Goal: Communication & Community: Answer question/provide support

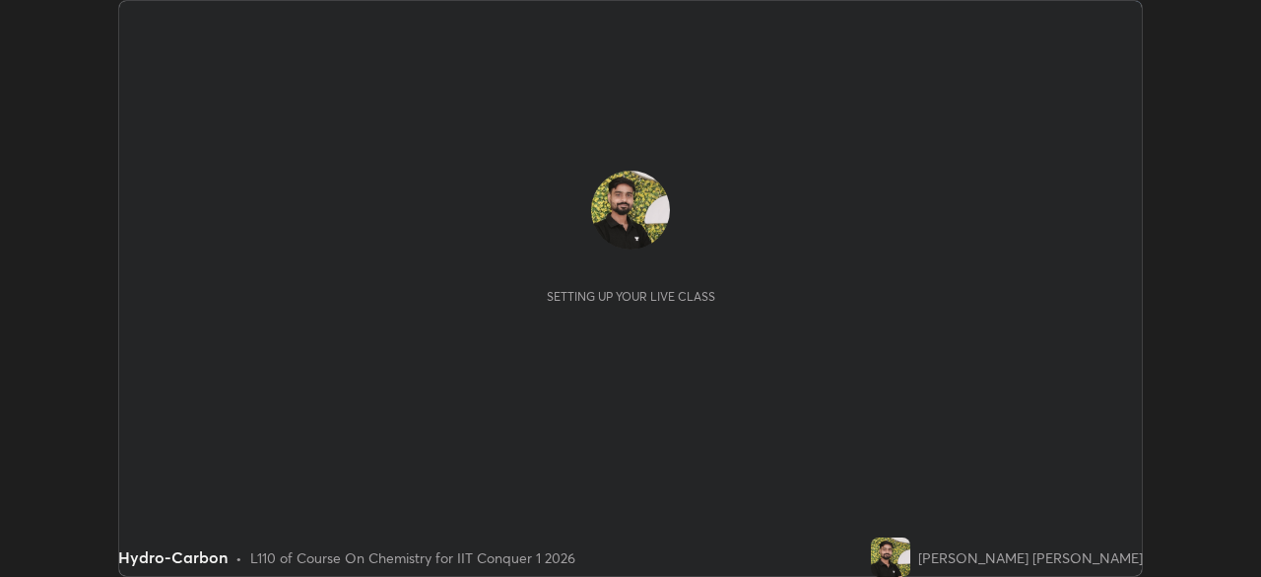
scroll to position [577, 1261]
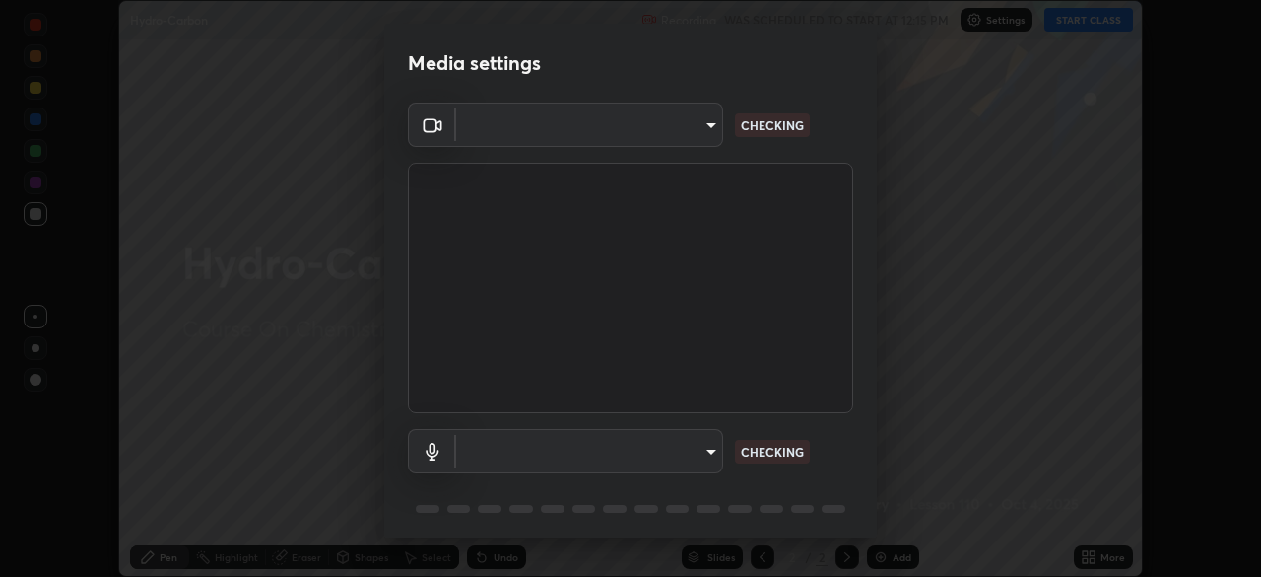
type input "9c5db0e3d6bf80210af106929d999d9f929c5ea5bbb961195660b7f823e2c793"
click at [510, 458] on body "Erase all Hydro-Carbon Recording WAS SCHEDULED TO START AT 12:15 PM Settings ST…" at bounding box center [630, 288] width 1261 height 577
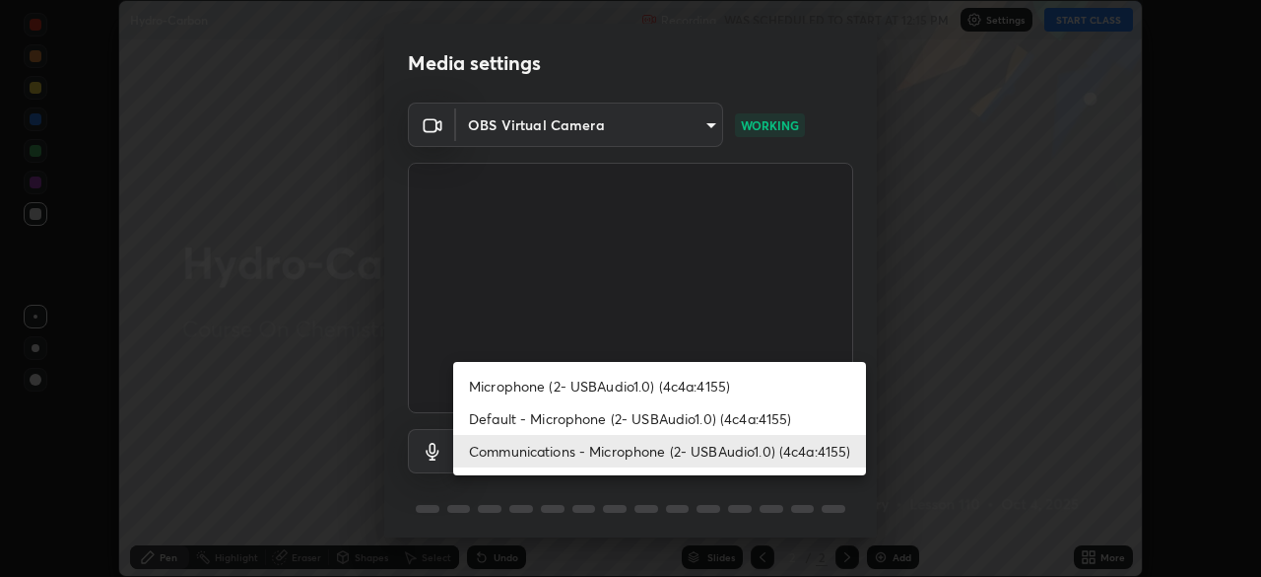
click at [501, 418] on li "Default - Microphone (2- USBAudio1.0) (4c4a:4155)" at bounding box center [659, 418] width 413 height 33
type input "default"
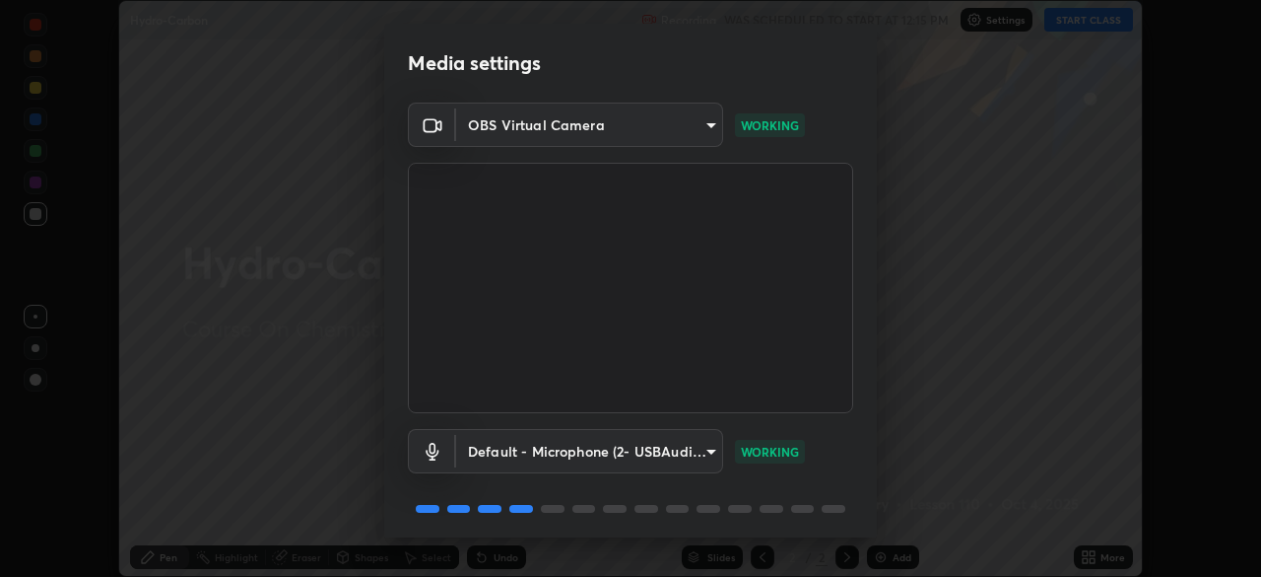
scroll to position [70, 0]
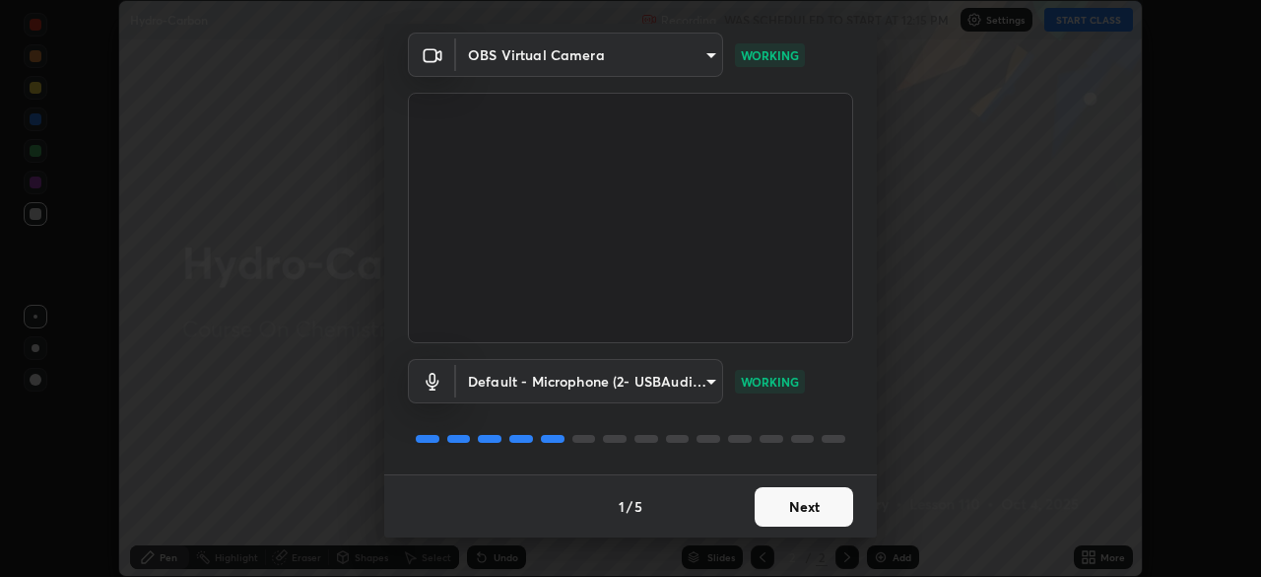
click at [792, 509] on button "Next" at bounding box center [804, 506] width 99 height 39
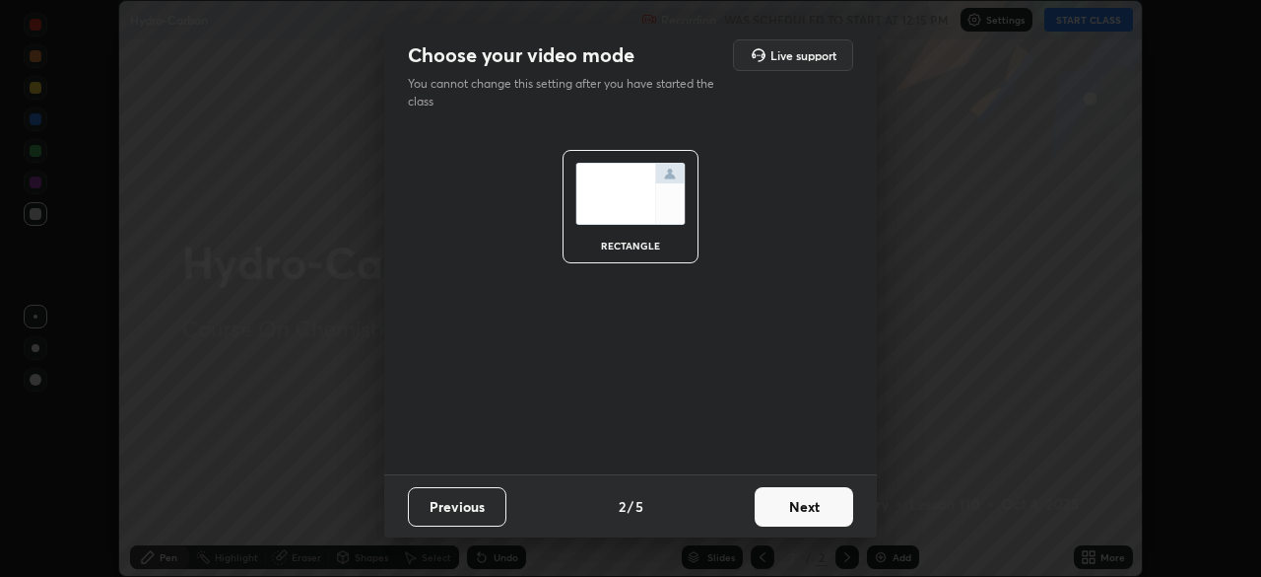
scroll to position [0, 0]
click at [809, 515] on button "Next" at bounding box center [804, 506] width 99 height 39
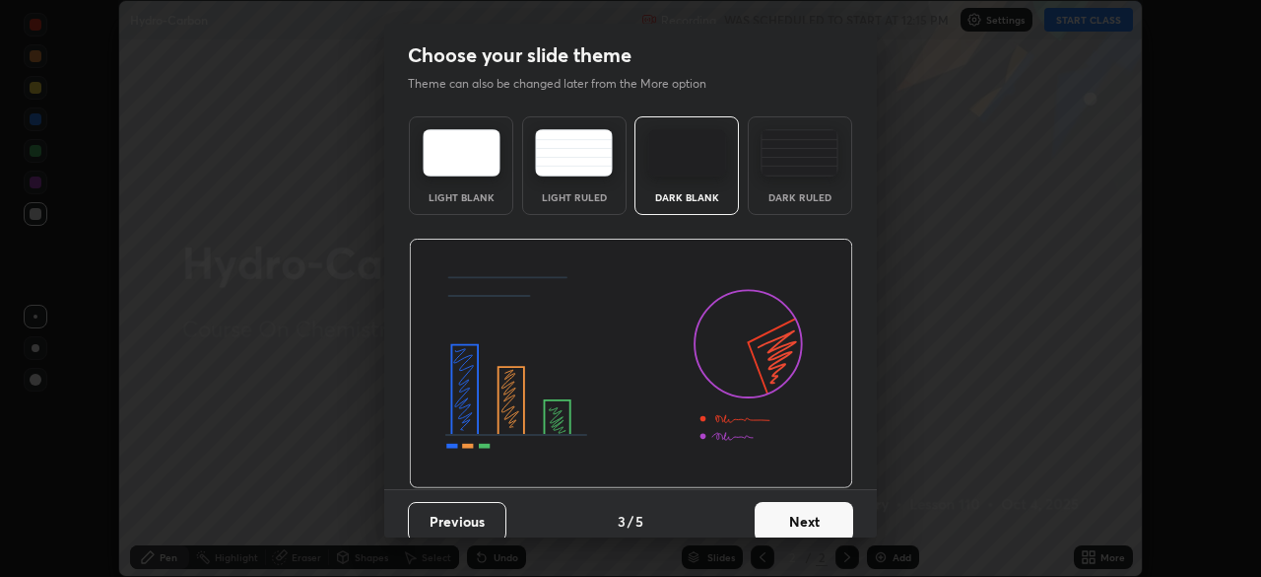
click at [821, 522] on button "Next" at bounding box center [804, 521] width 99 height 39
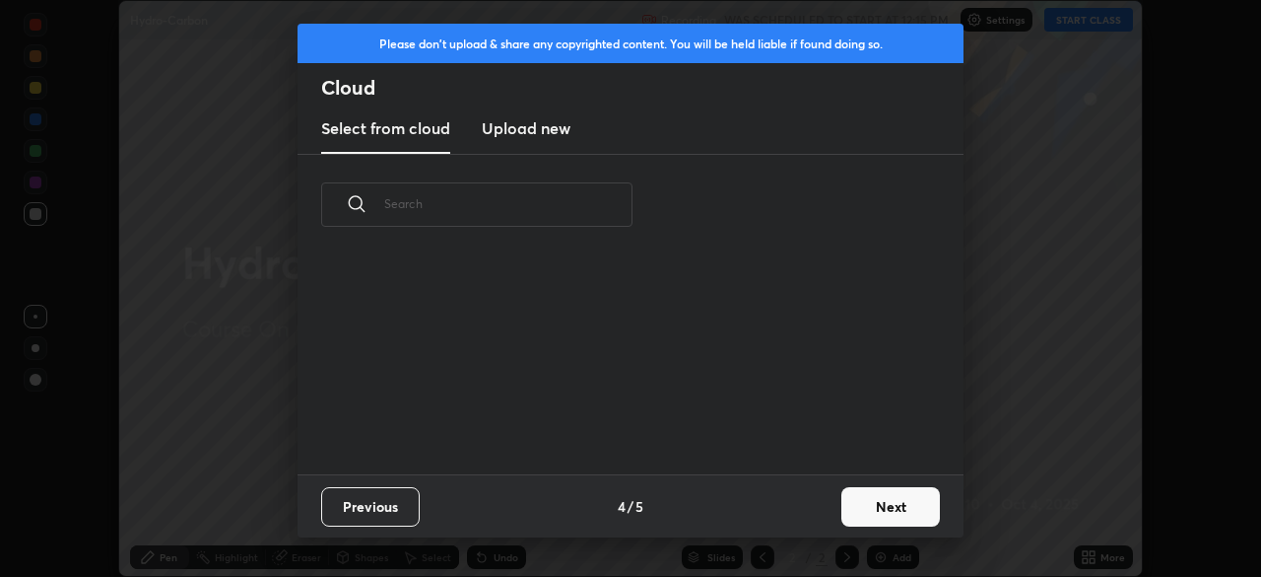
click at [857, 517] on button "Next" at bounding box center [891, 506] width 99 height 39
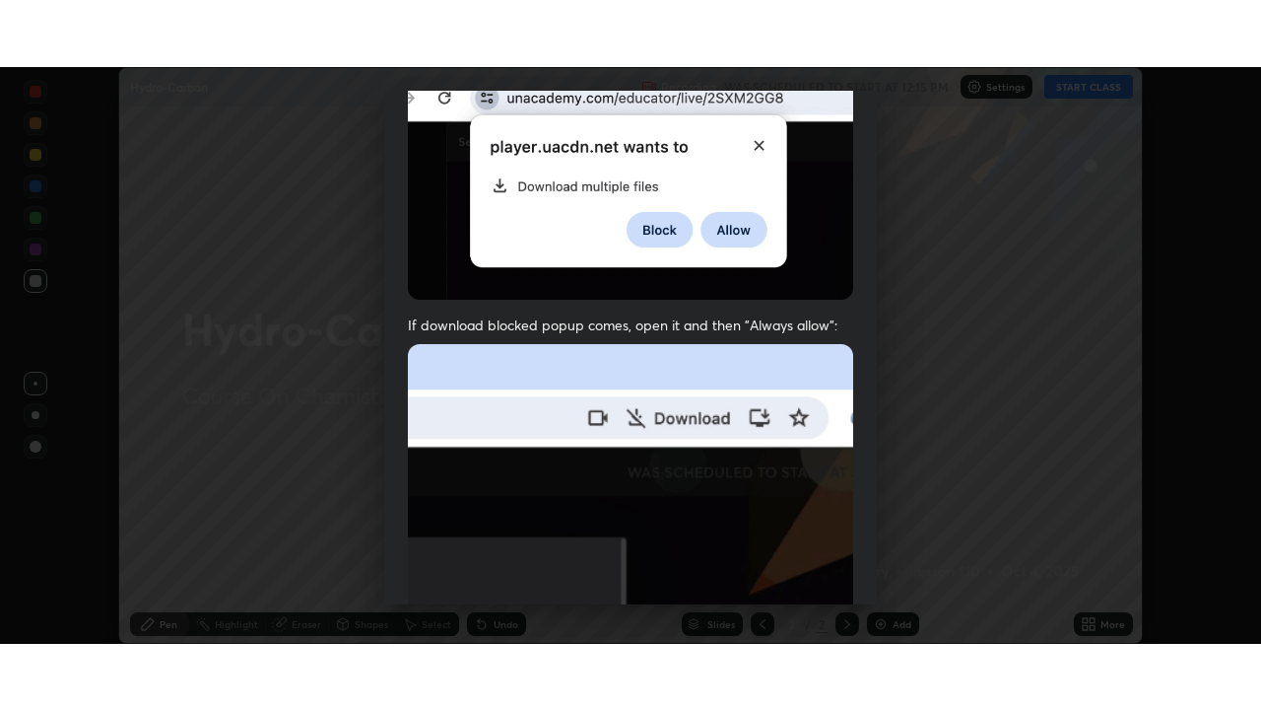
scroll to position [472, 0]
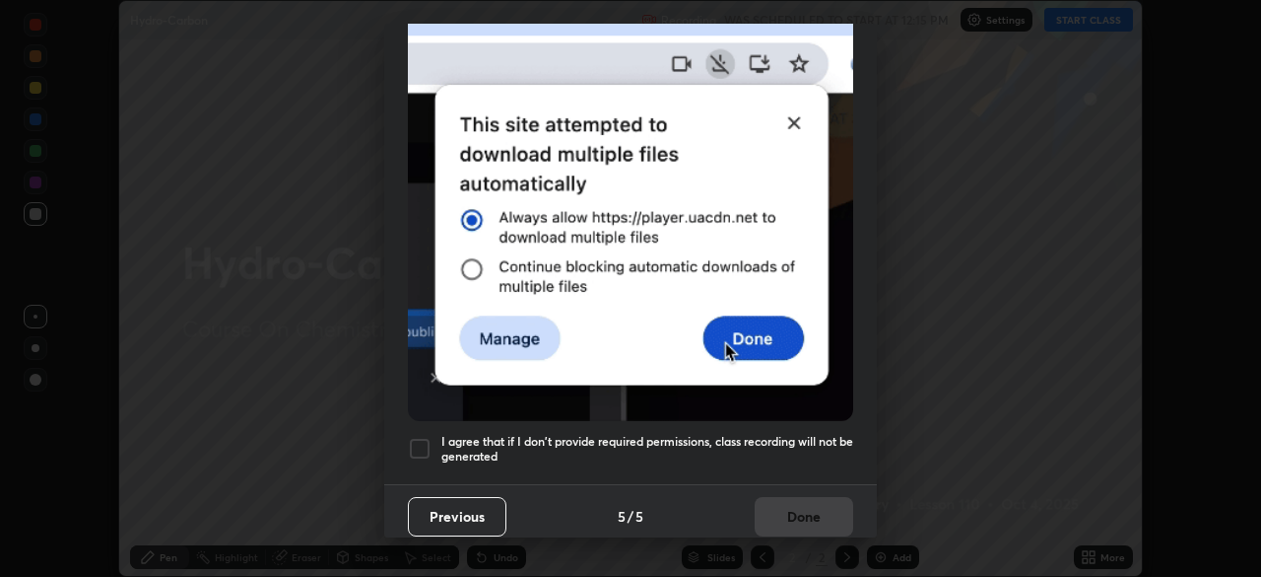
click at [416, 437] on div at bounding box center [420, 449] width 24 height 24
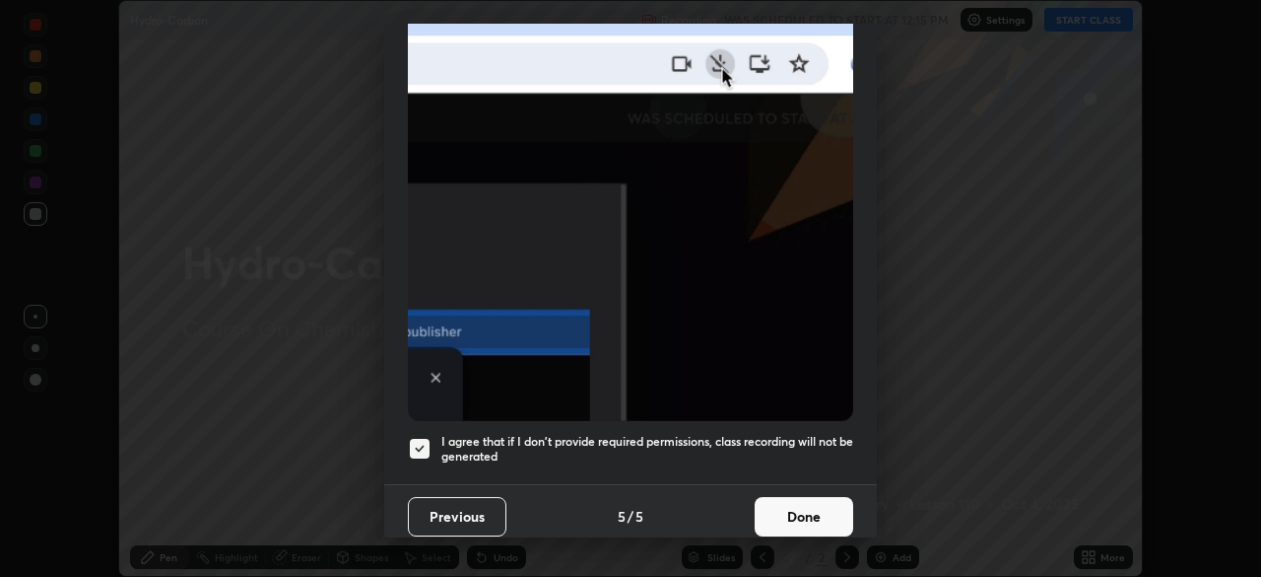
click at [775, 509] on button "Done" at bounding box center [804, 516] width 99 height 39
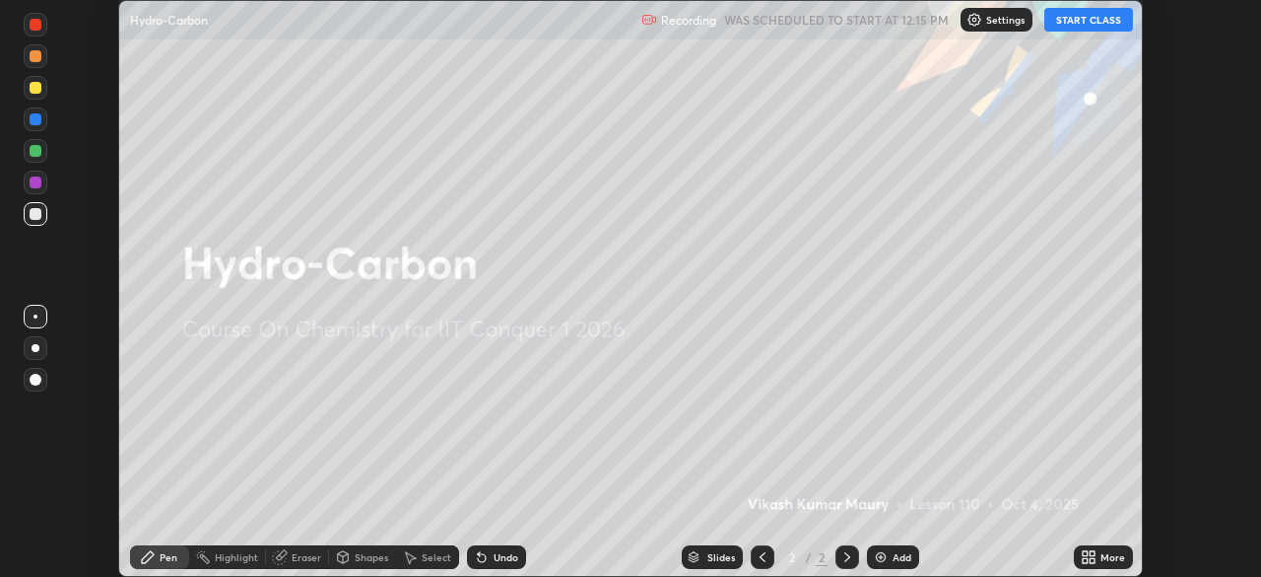
click at [1111, 558] on div "More" at bounding box center [1113, 557] width 25 height 10
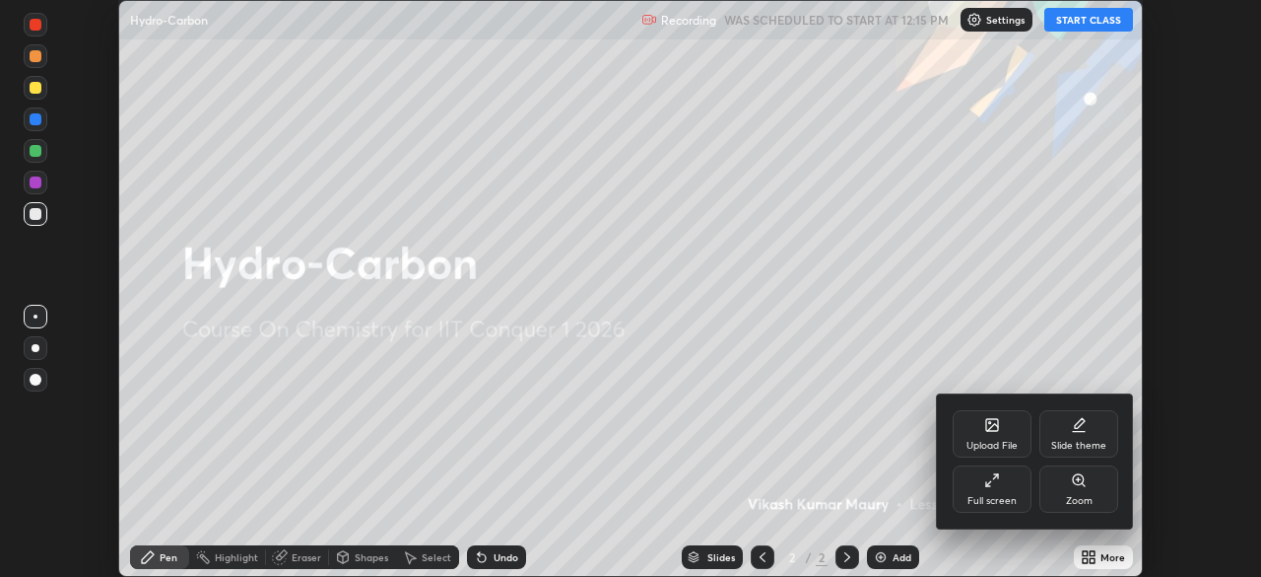
click at [995, 476] on icon at bounding box center [995, 476] width 5 height 5
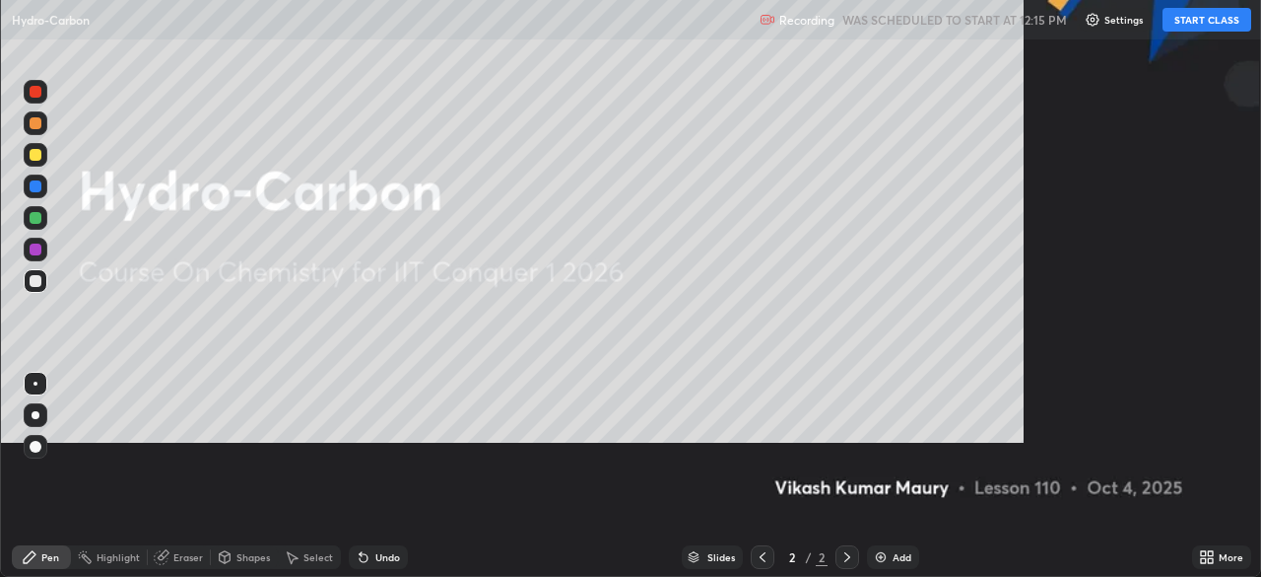
scroll to position [710, 1261]
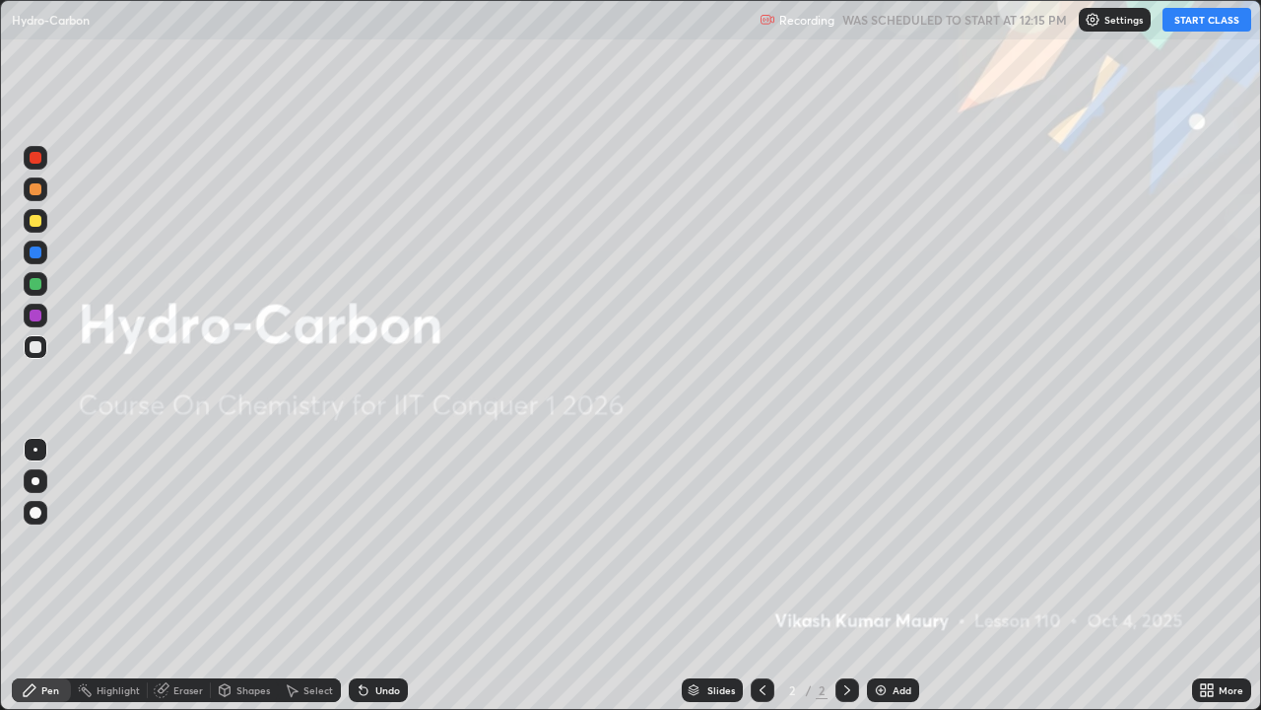
click at [1188, 24] on button "START CLASS" at bounding box center [1207, 20] width 89 height 24
click at [889, 576] on div "Add" at bounding box center [893, 690] width 52 height 24
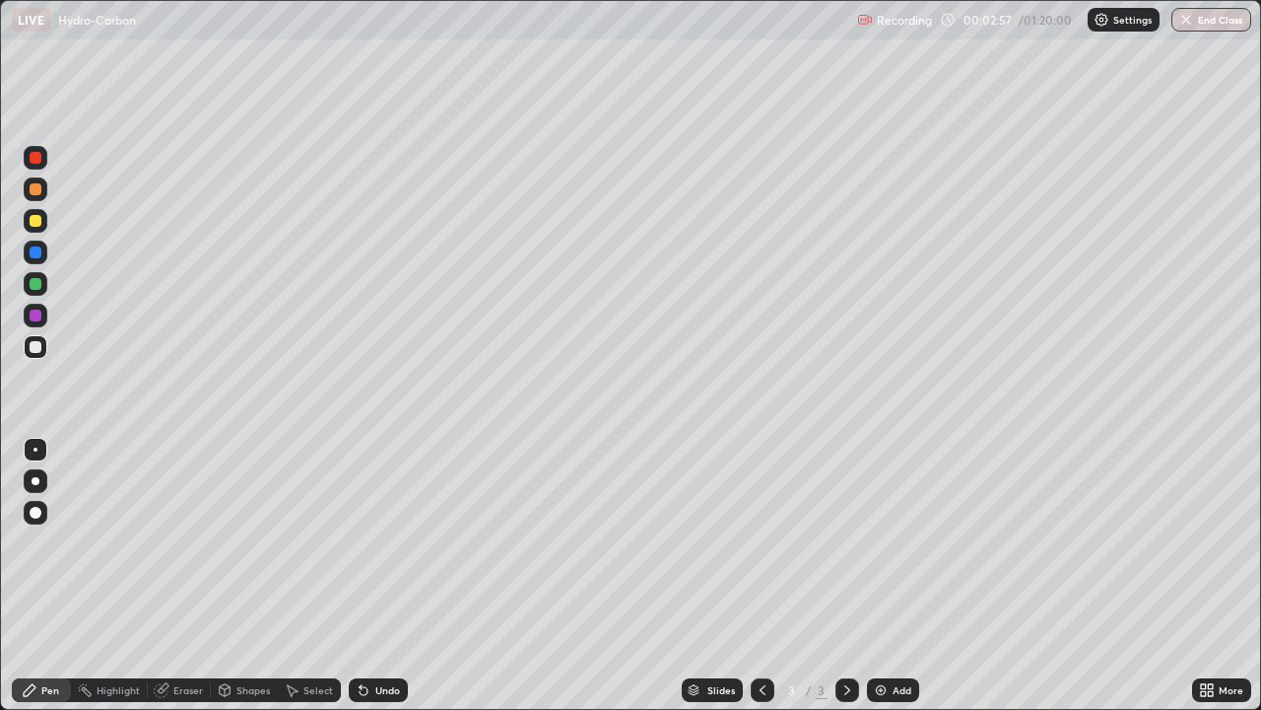
click at [183, 576] on div "Eraser" at bounding box center [188, 690] width 30 height 10
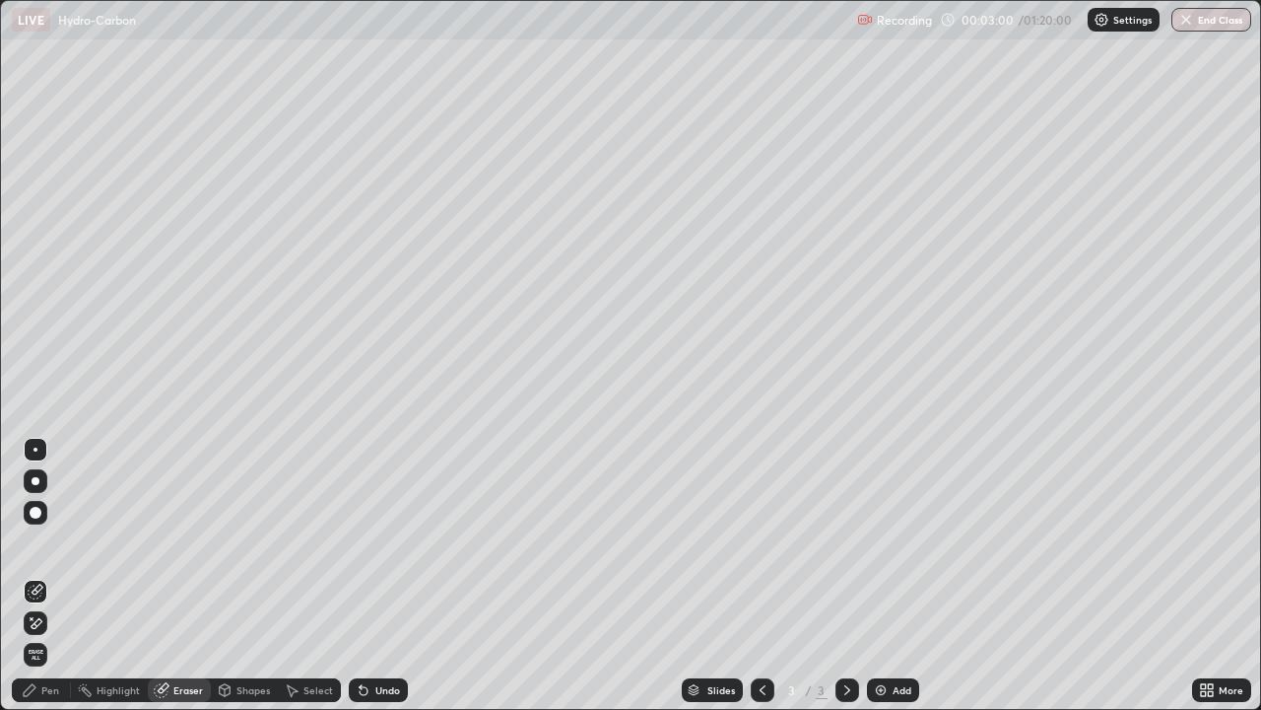
click at [53, 576] on div "Pen" at bounding box center [41, 690] width 59 height 24
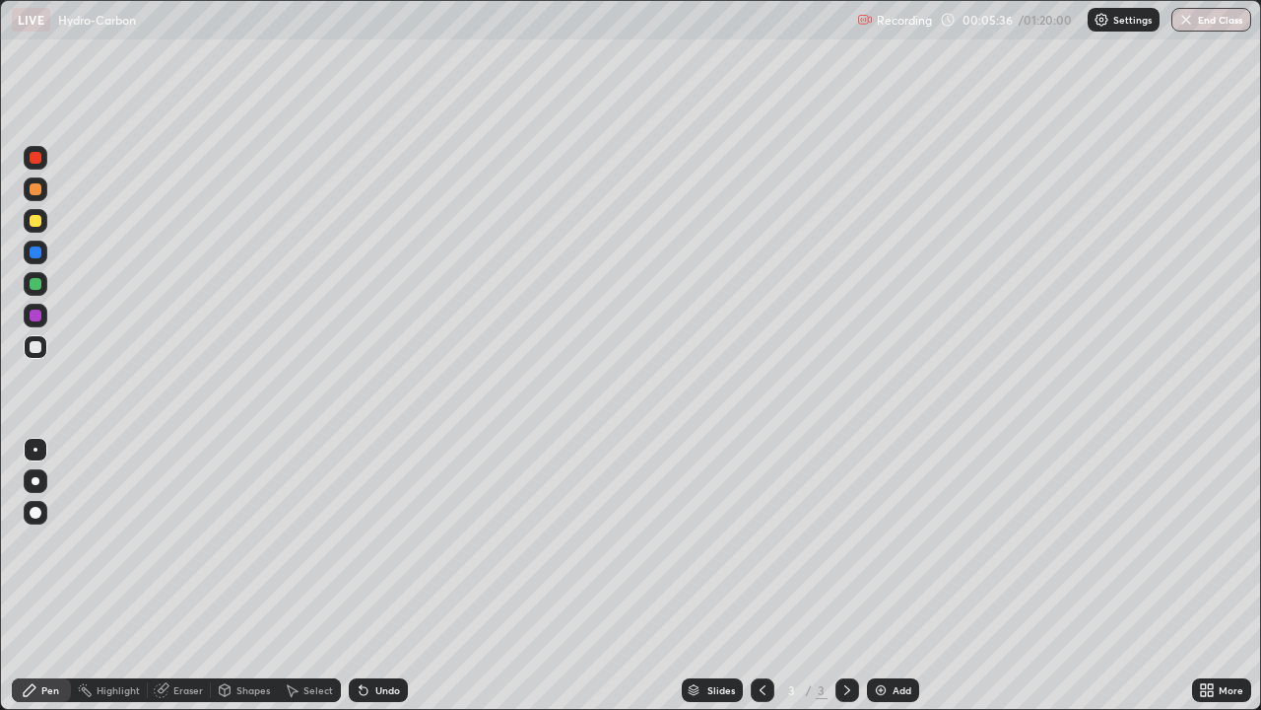
click at [178, 576] on div "Eraser" at bounding box center [188, 690] width 30 height 10
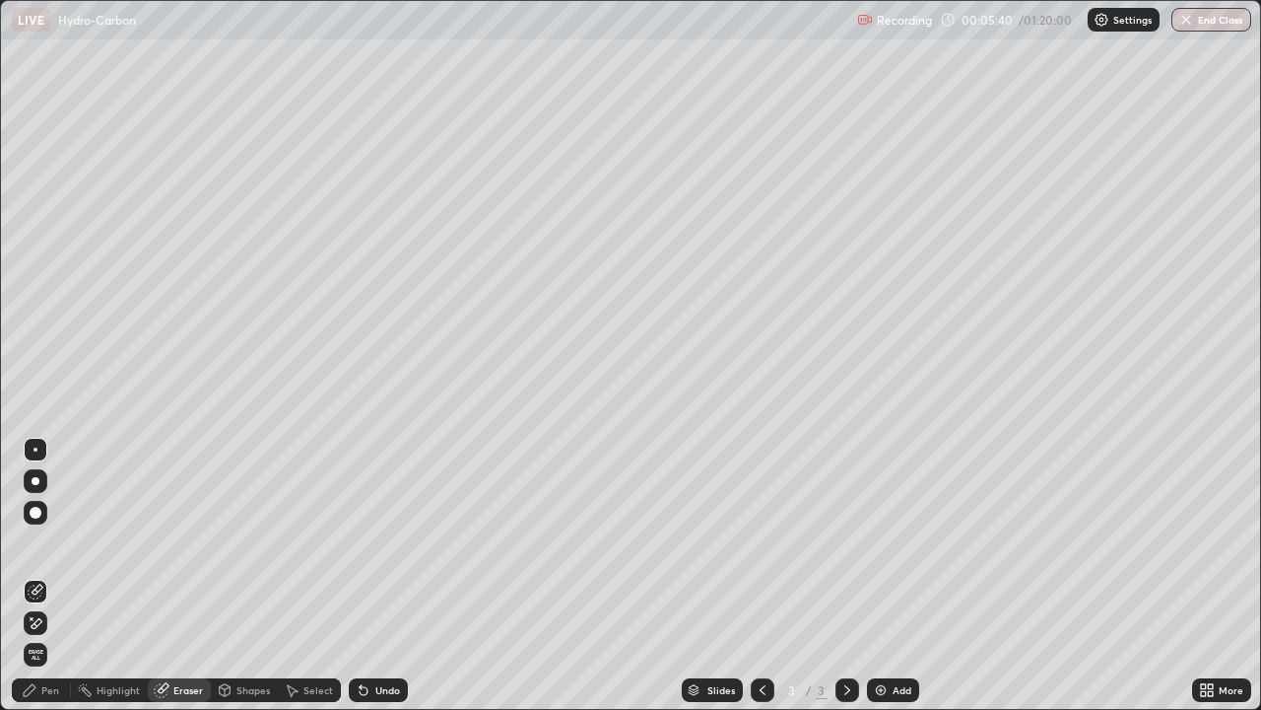
click at [45, 576] on div "Pen" at bounding box center [41, 690] width 59 height 24
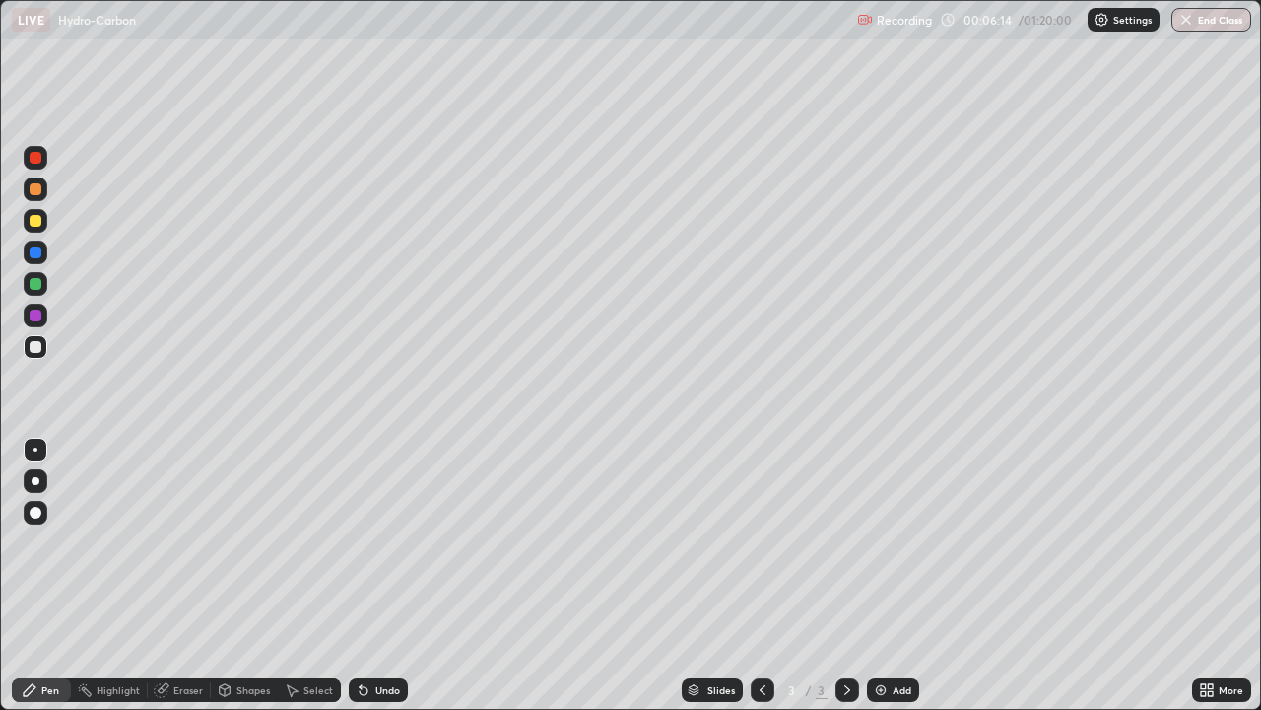
click at [900, 576] on div "Add" at bounding box center [902, 690] width 19 height 10
click at [173, 576] on div "Eraser" at bounding box center [188, 690] width 30 height 10
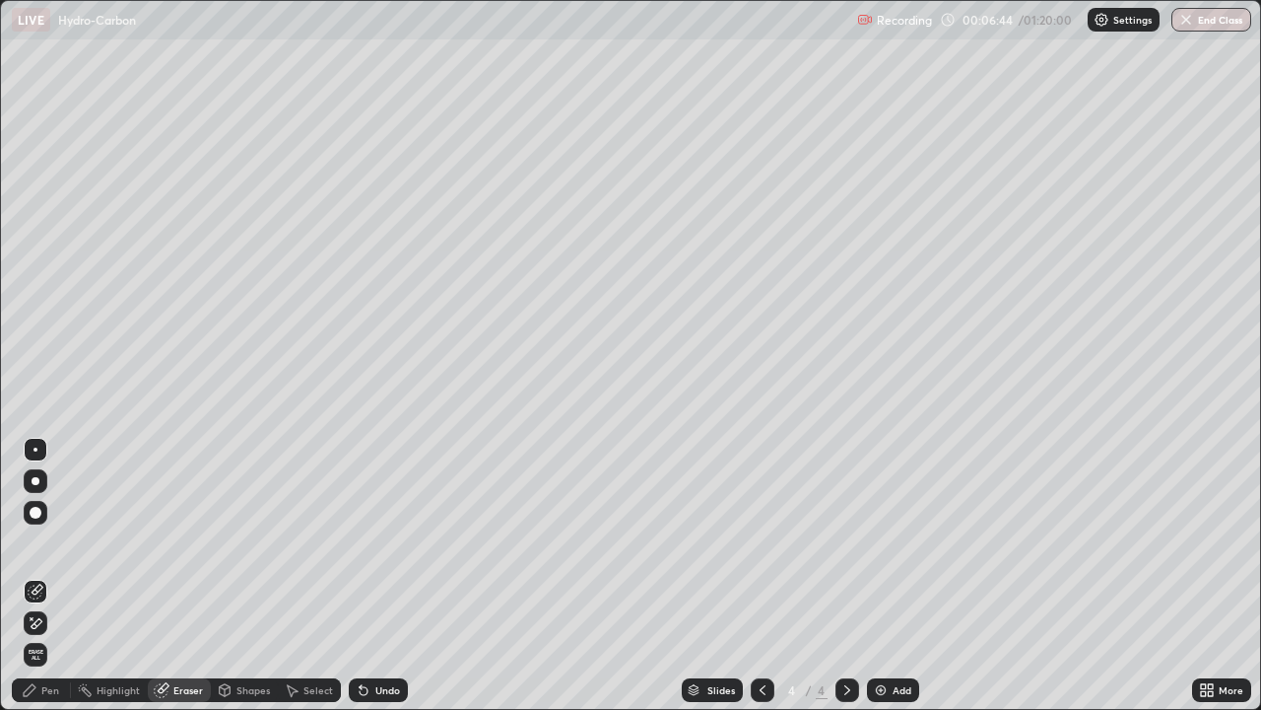
click at [44, 576] on div "Pen" at bounding box center [50, 690] width 18 height 10
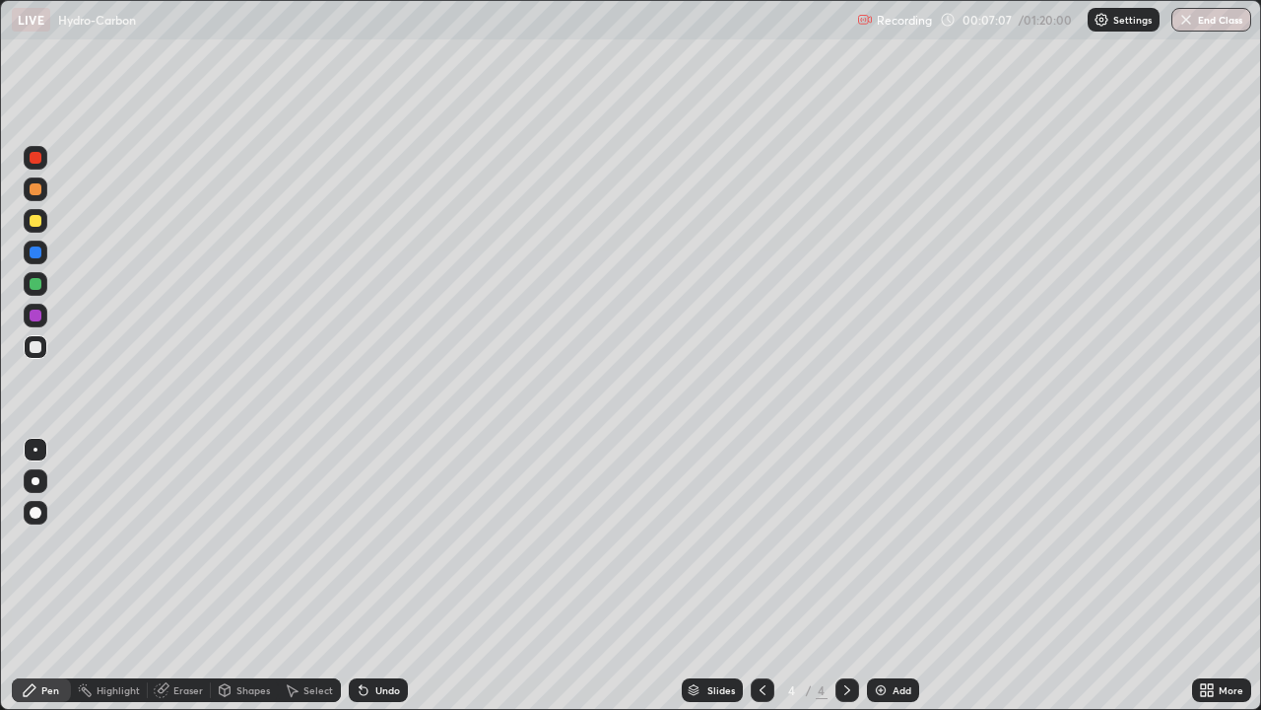
click at [764, 576] on div at bounding box center [763, 689] width 24 height 39
click at [844, 576] on icon at bounding box center [848, 690] width 16 height 16
click at [759, 576] on icon at bounding box center [763, 690] width 16 height 16
click at [844, 576] on icon at bounding box center [848, 690] width 16 height 16
click at [854, 576] on div at bounding box center [848, 690] width 24 height 24
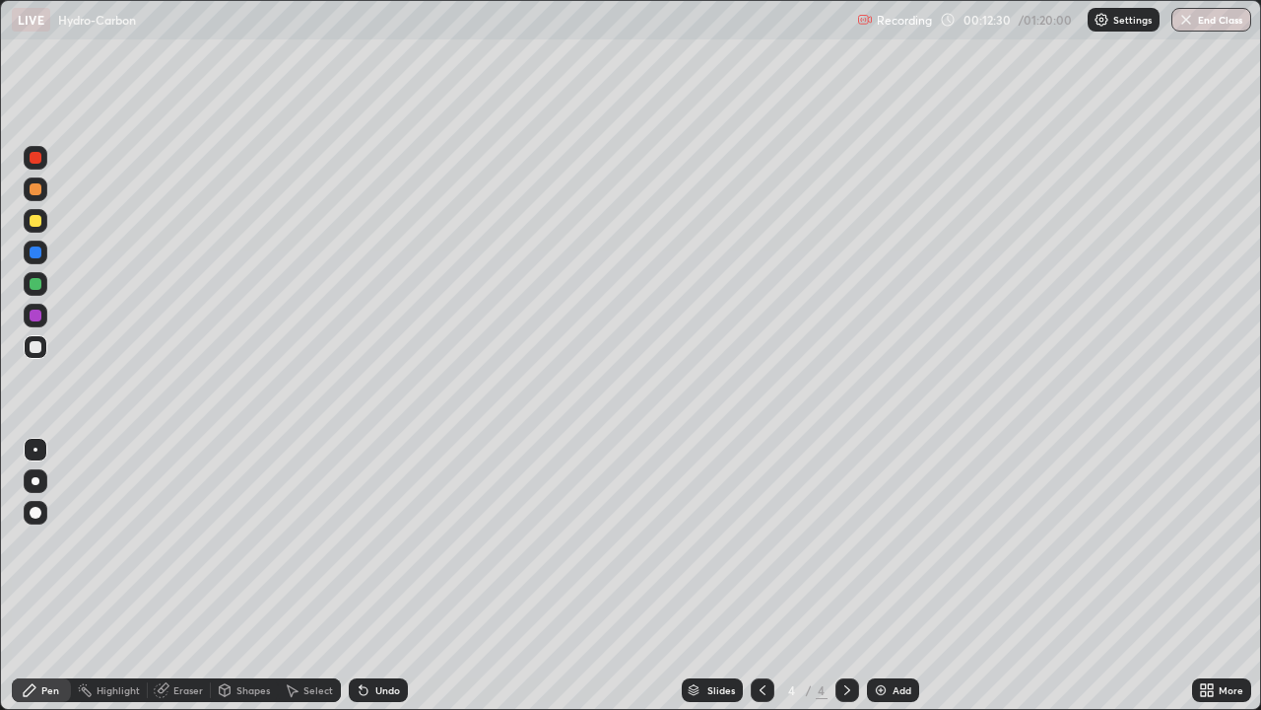
click at [846, 576] on icon at bounding box center [848, 690] width 16 height 16
click at [879, 576] on img at bounding box center [881, 690] width 16 height 16
click at [173, 576] on div "Eraser" at bounding box center [188, 690] width 30 height 10
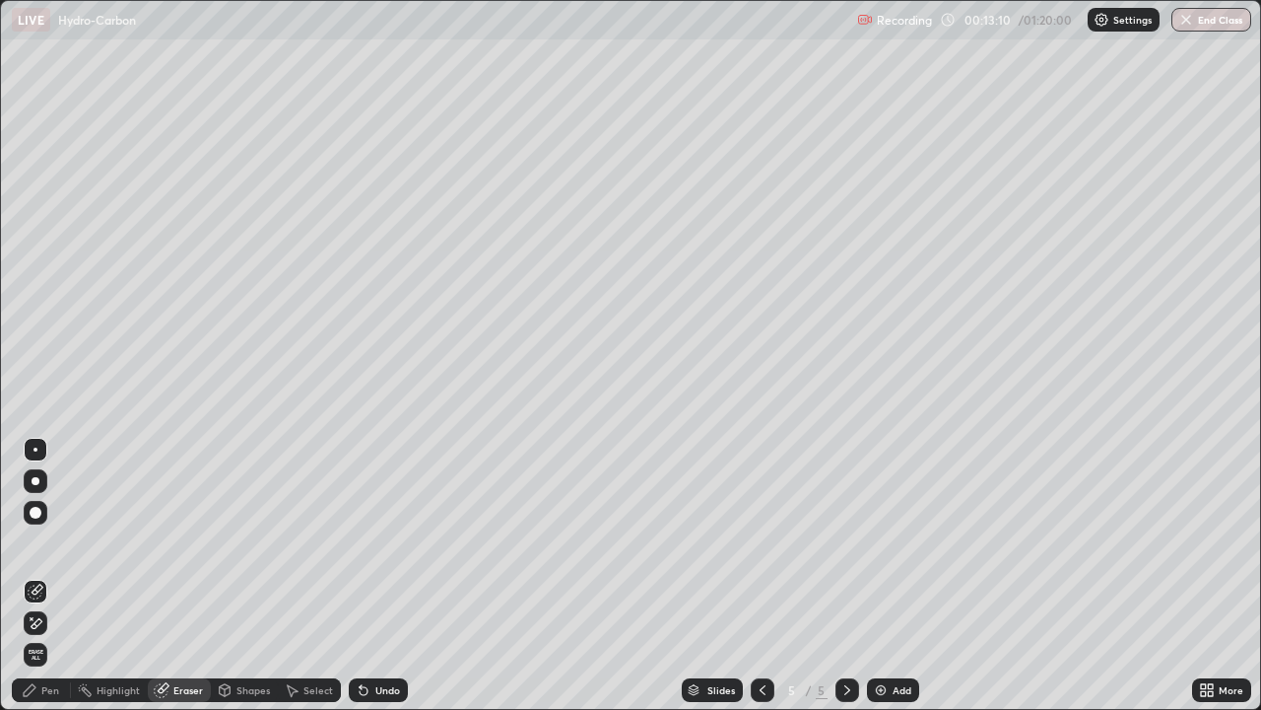
click at [46, 576] on div "Pen" at bounding box center [50, 690] width 18 height 10
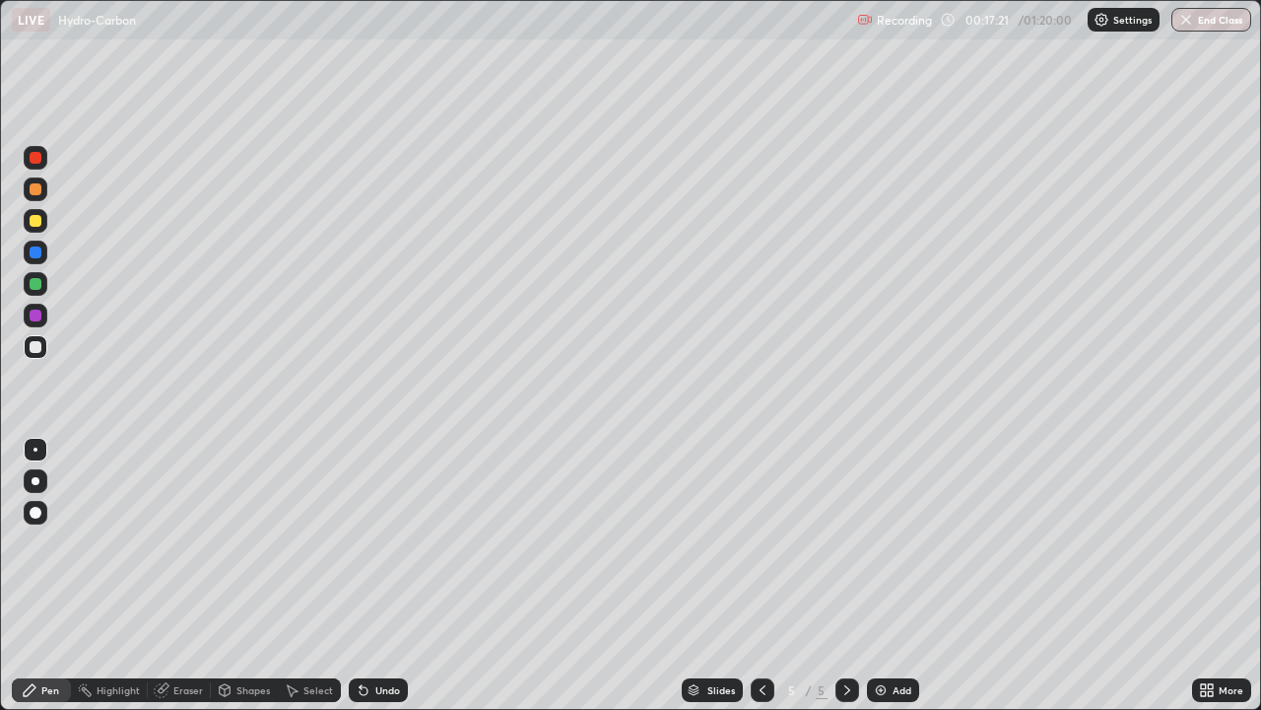
click at [1211, 576] on icon at bounding box center [1210, 693] width 5 height 5
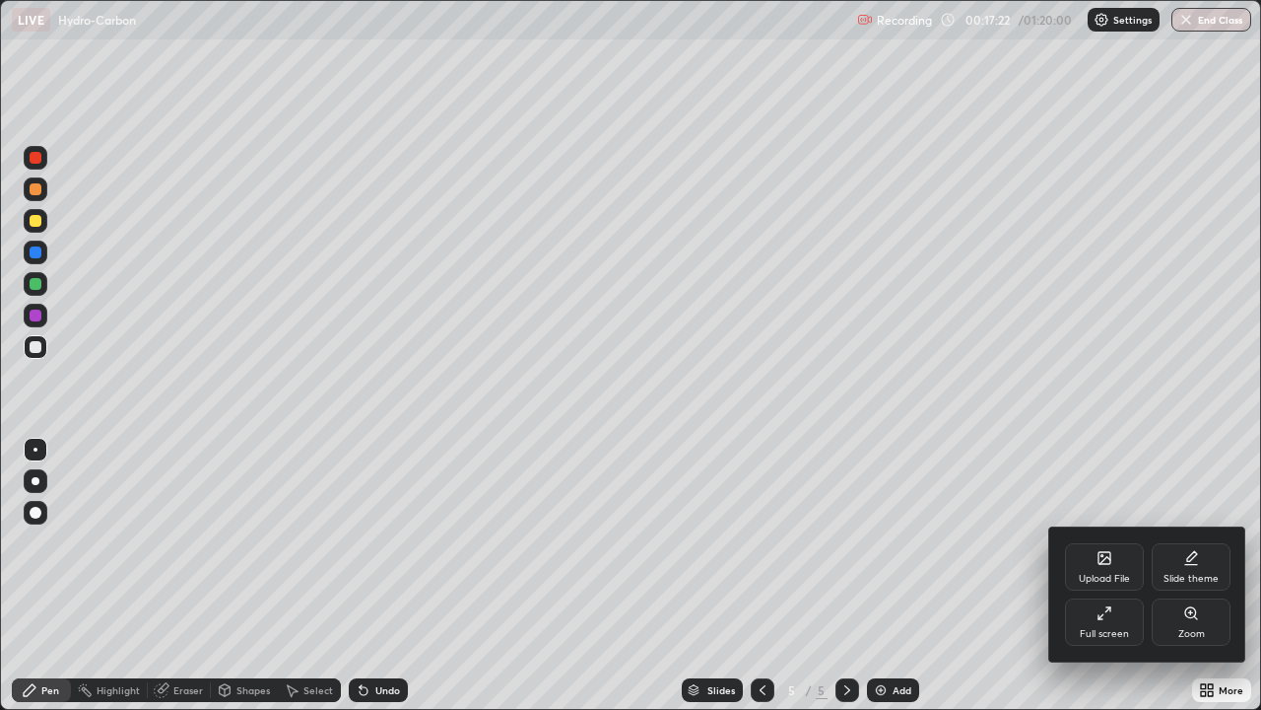
click at [1106, 576] on div "Full screen" at bounding box center [1104, 621] width 79 height 47
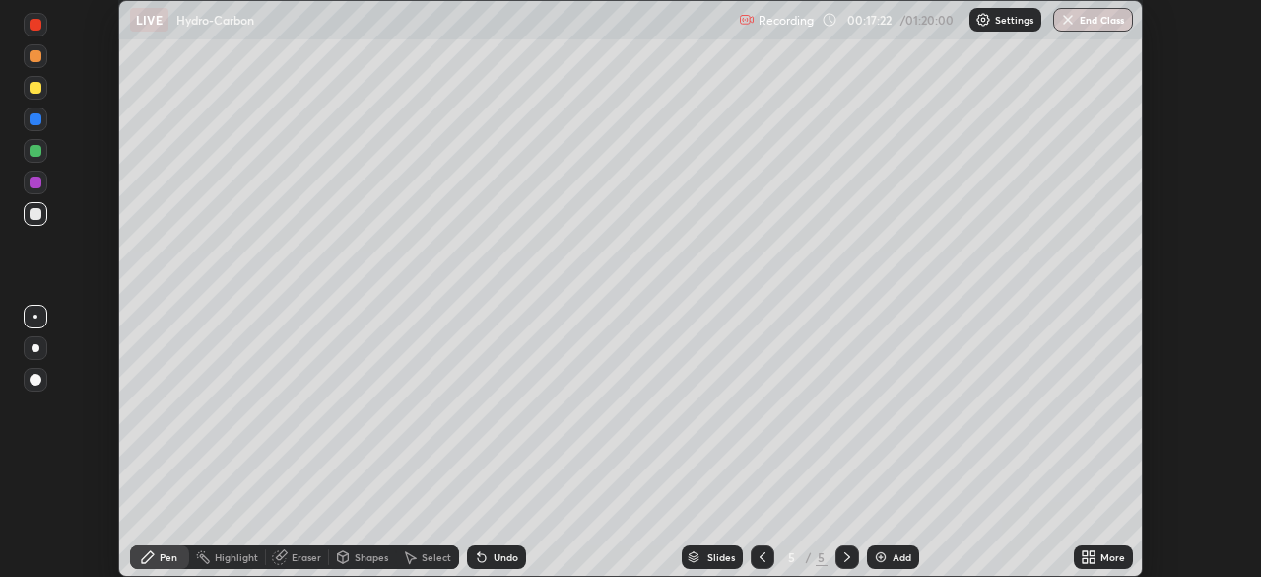
scroll to position [97971, 97286]
click at [893, 562] on div "Add" at bounding box center [902, 557] width 19 height 10
